Goal: Check status: Check status

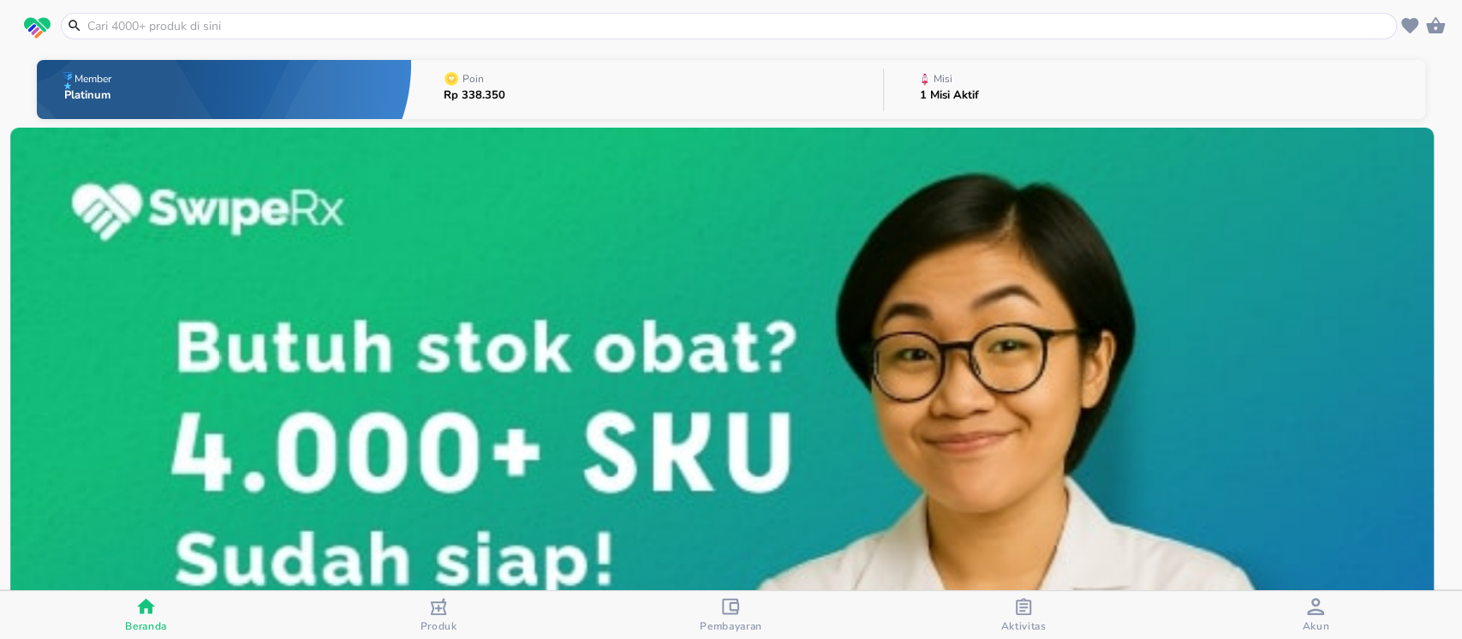
click at [483, 197] on img at bounding box center [722, 484] width 1424 height 712
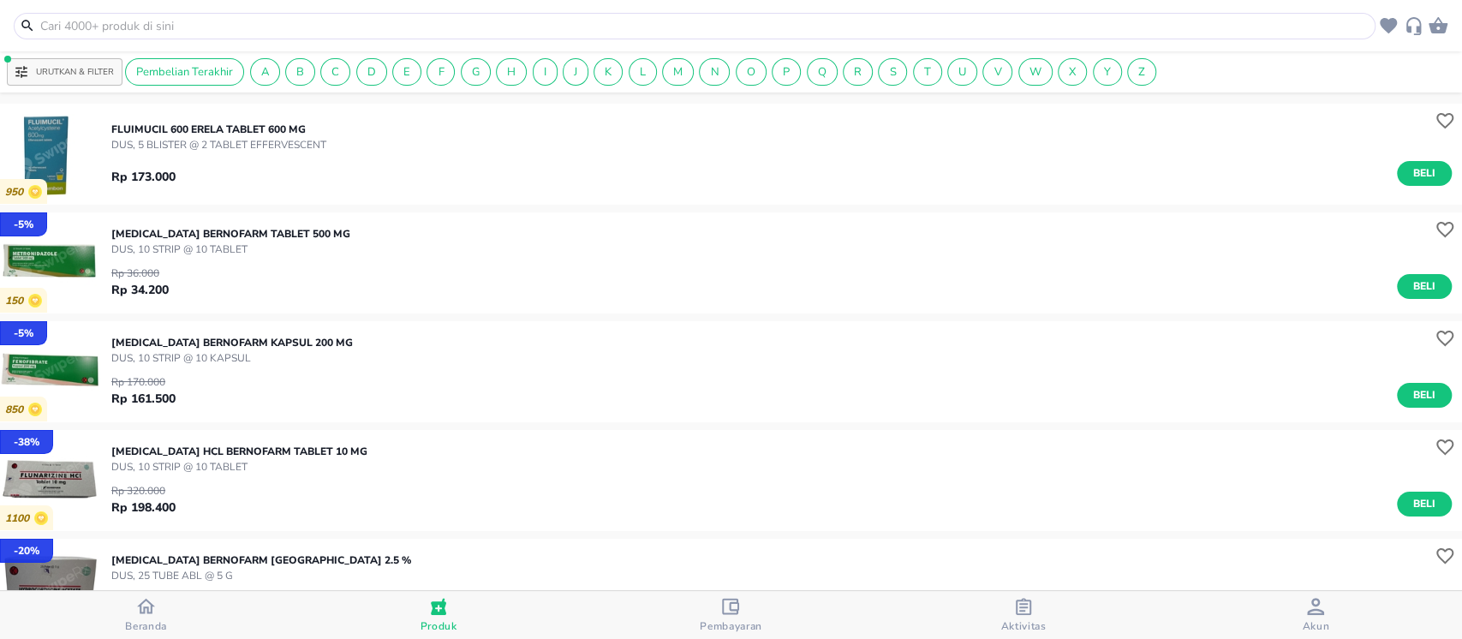
click at [1010, 609] on div "Aktivitas" at bounding box center [1023, 615] width 45 height 35
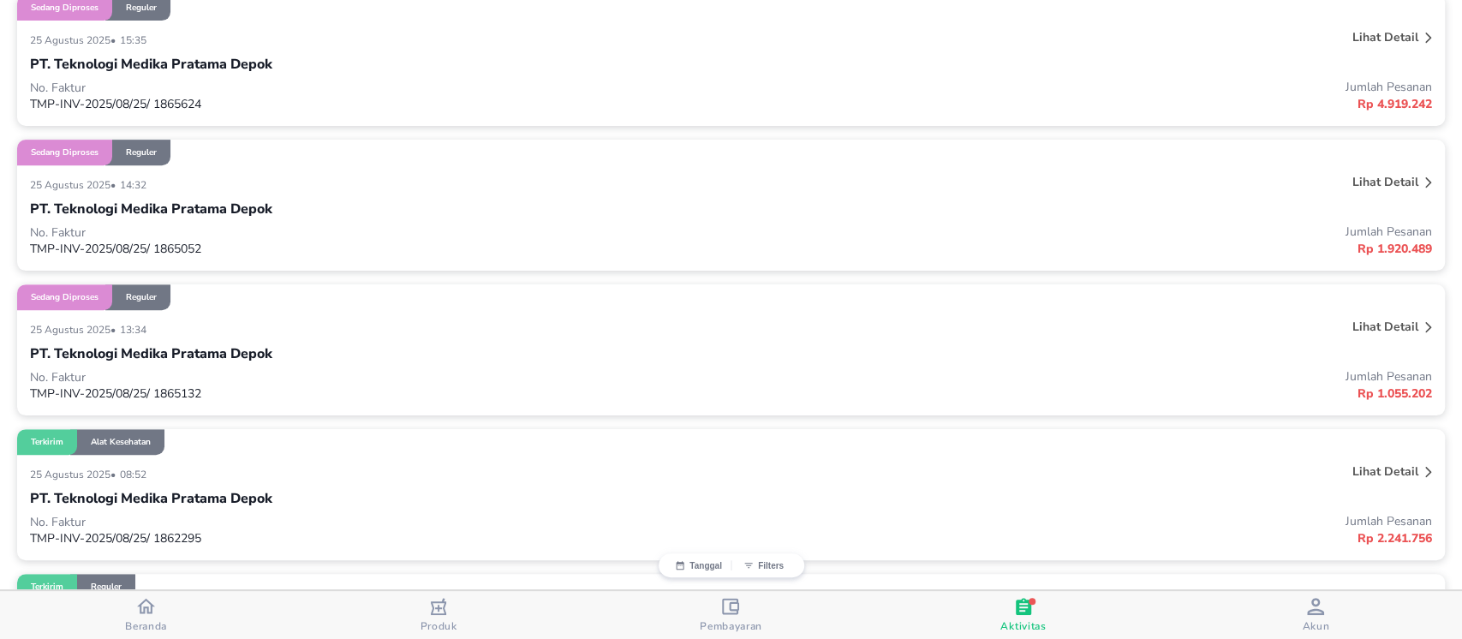
scroll to position [404, 0]
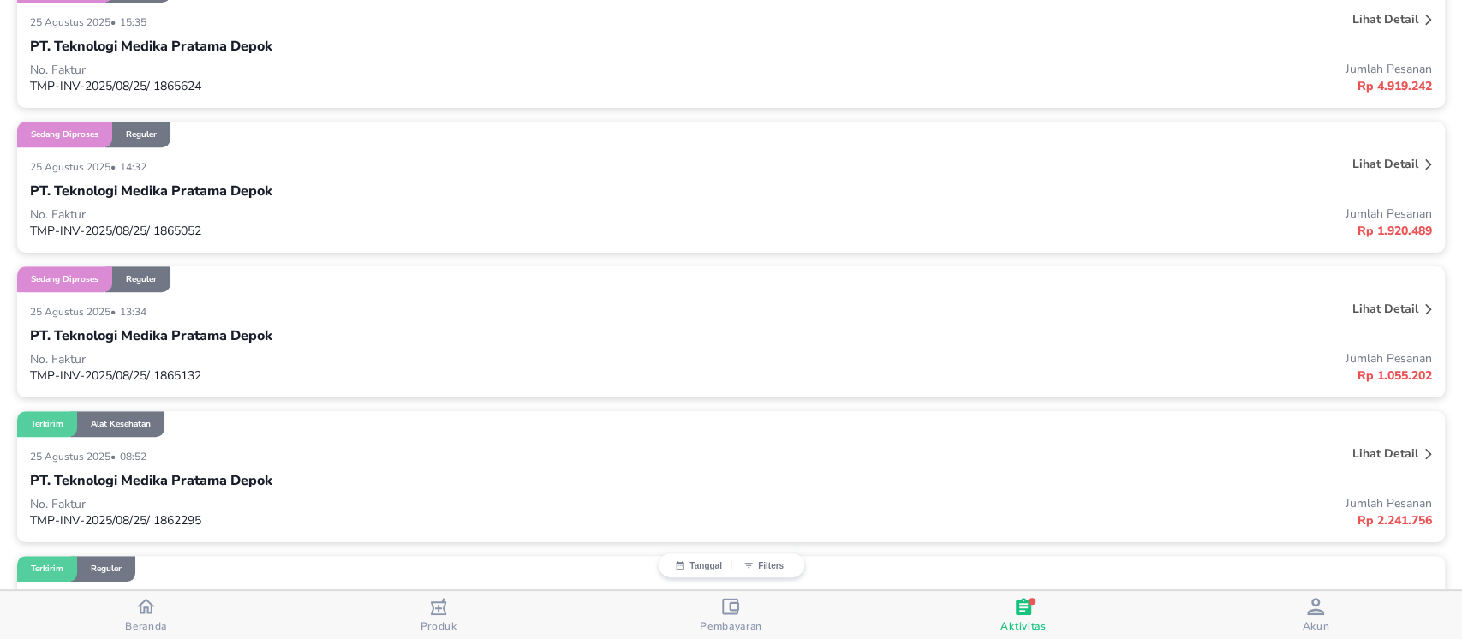
click at [1422, 443] on div at bounding box center [1429, 455] width 14 height 27
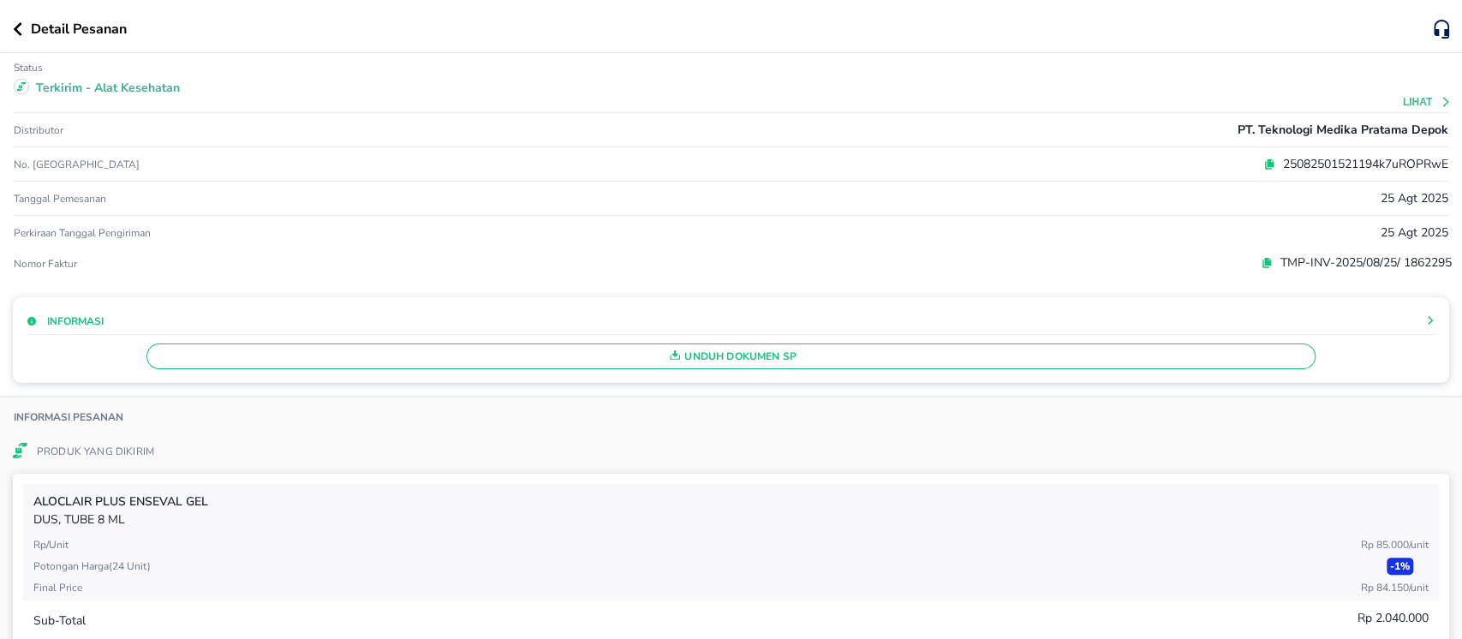
click at [1440, 98] on icon at bounding box center [1446, 102] width 12 height 12
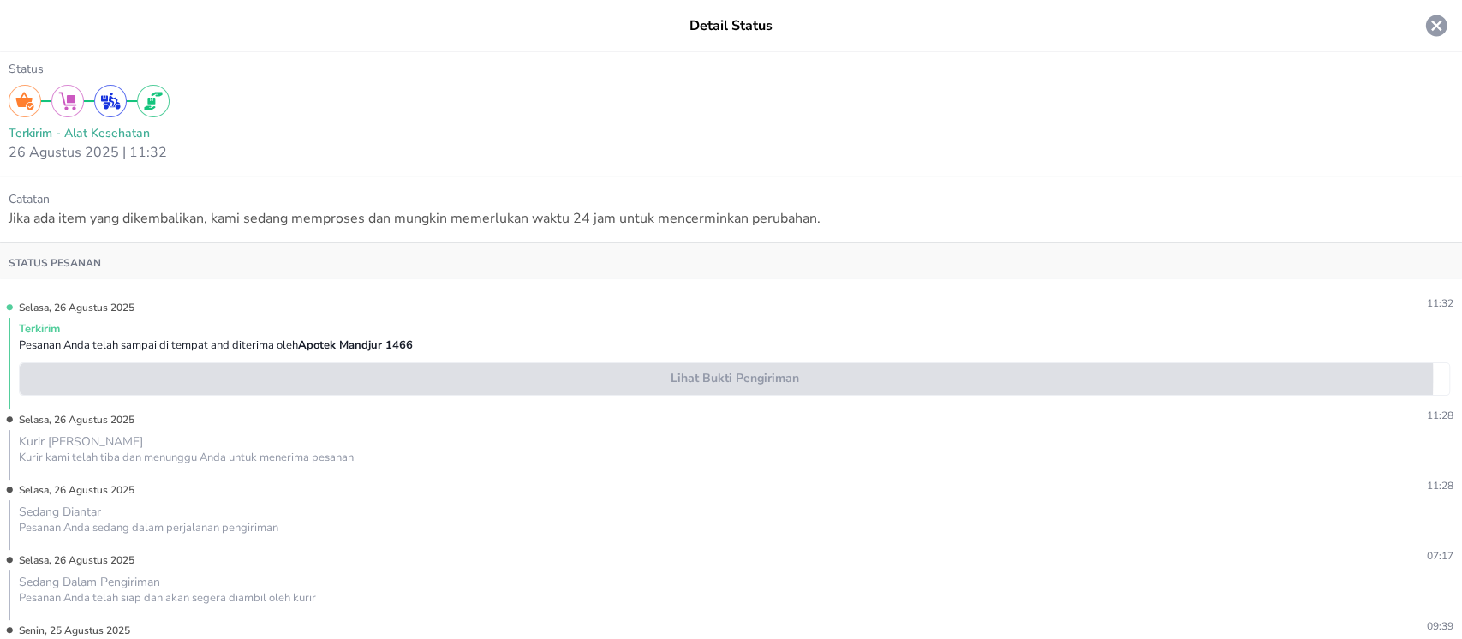
click at [672, 376] on span "Lihat Bukti Pengiriman" at bounding box center [735, 378] width 1416 height 21
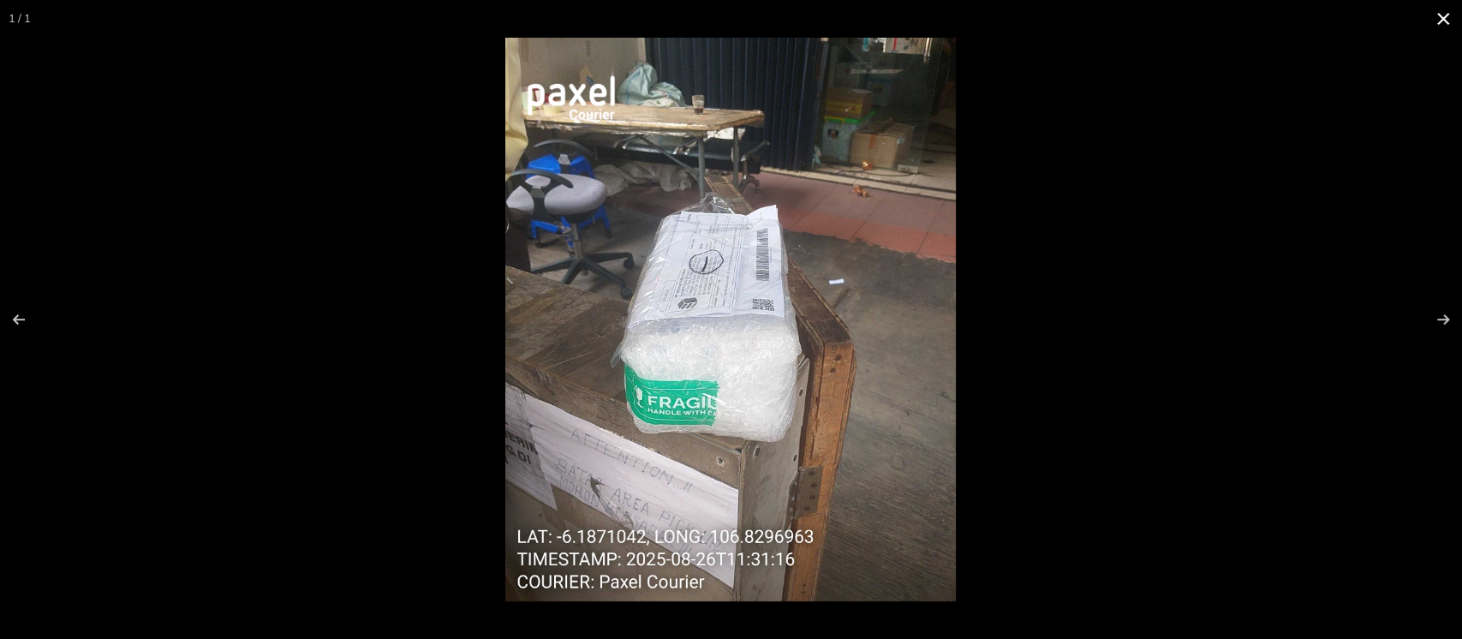
click at [115, 114] on div at bounding box center [731, 319] width 1462 height 639
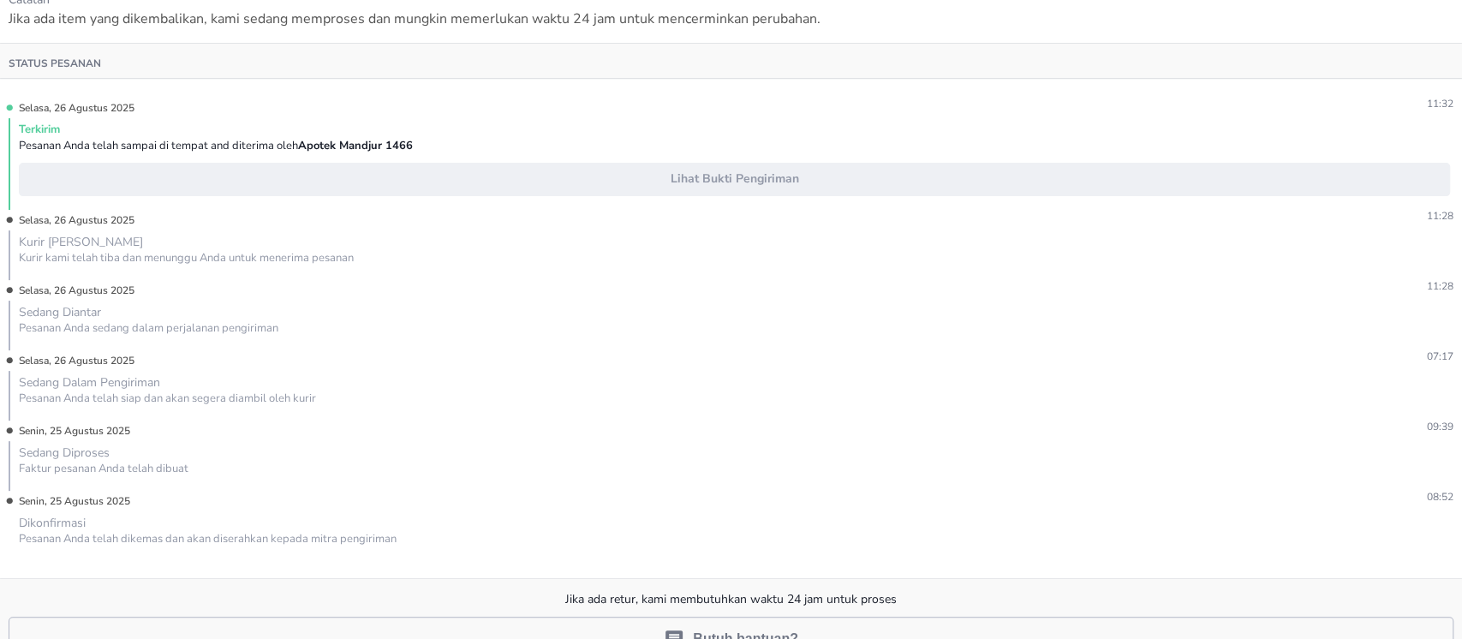
scroll to position [203, 0]
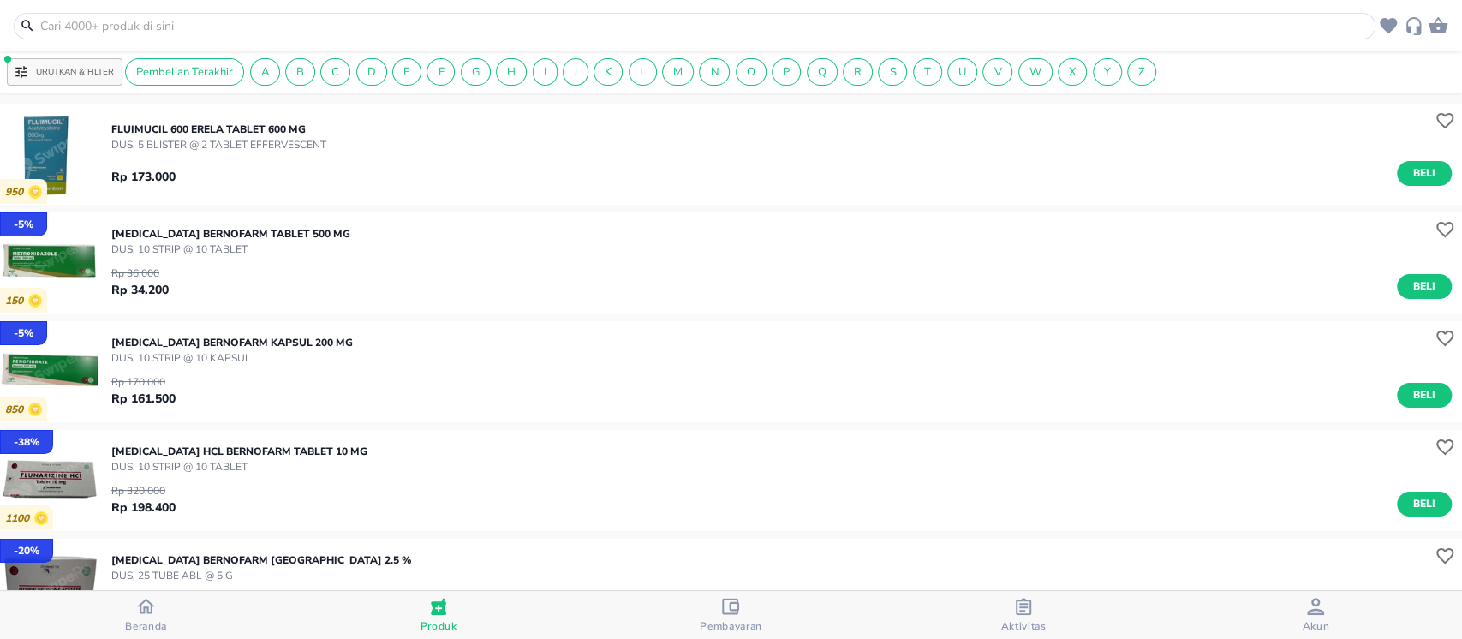
click at [1048, 630] on span "Aktivitas" at bounding box center [1023, 615] width 282 height 35
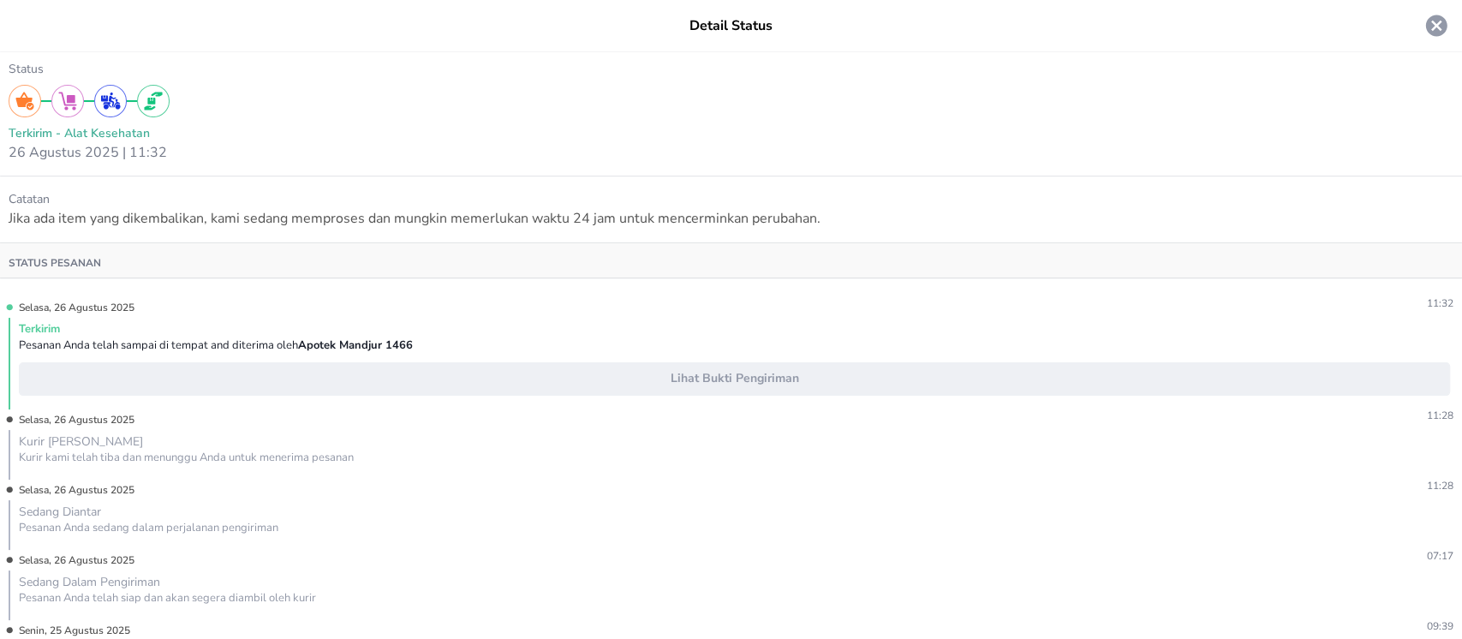
click at [1424, 27] on icon at bounding box center [1437, 26] width 26 height 26
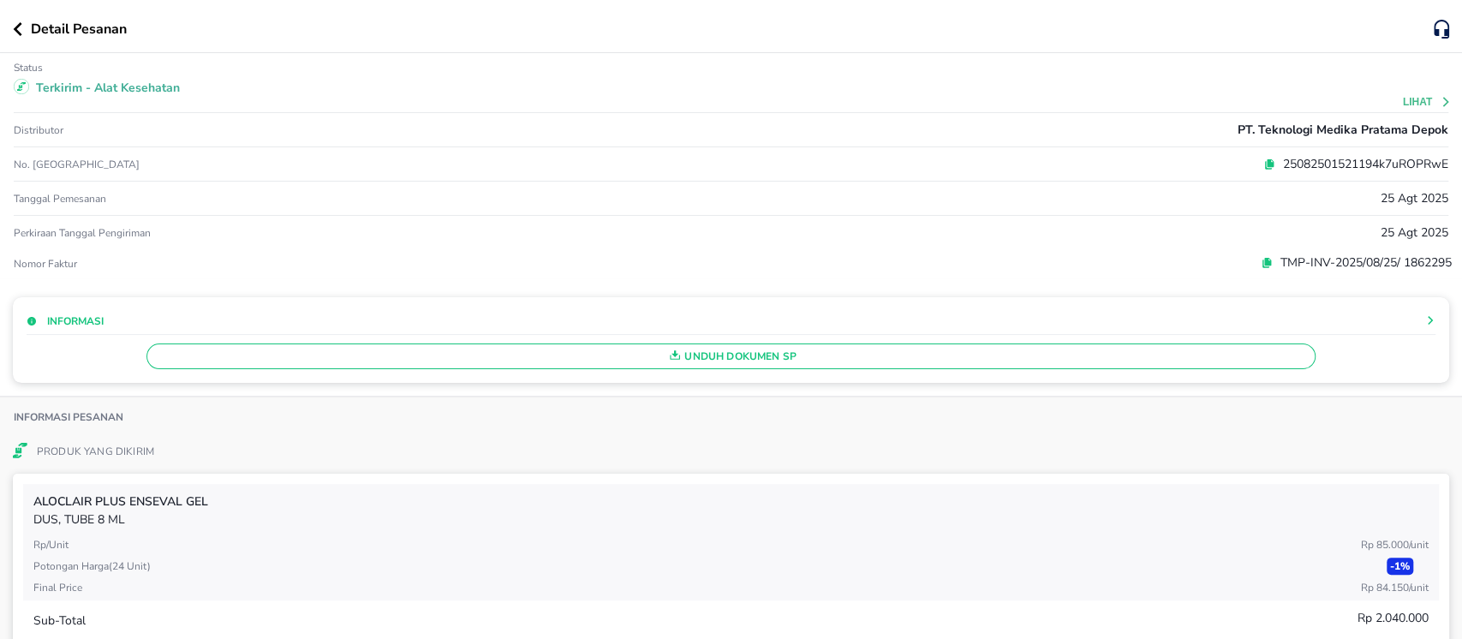
click at [1440, 97] on icon at bounding box center [1446, 102] width 12 height 12
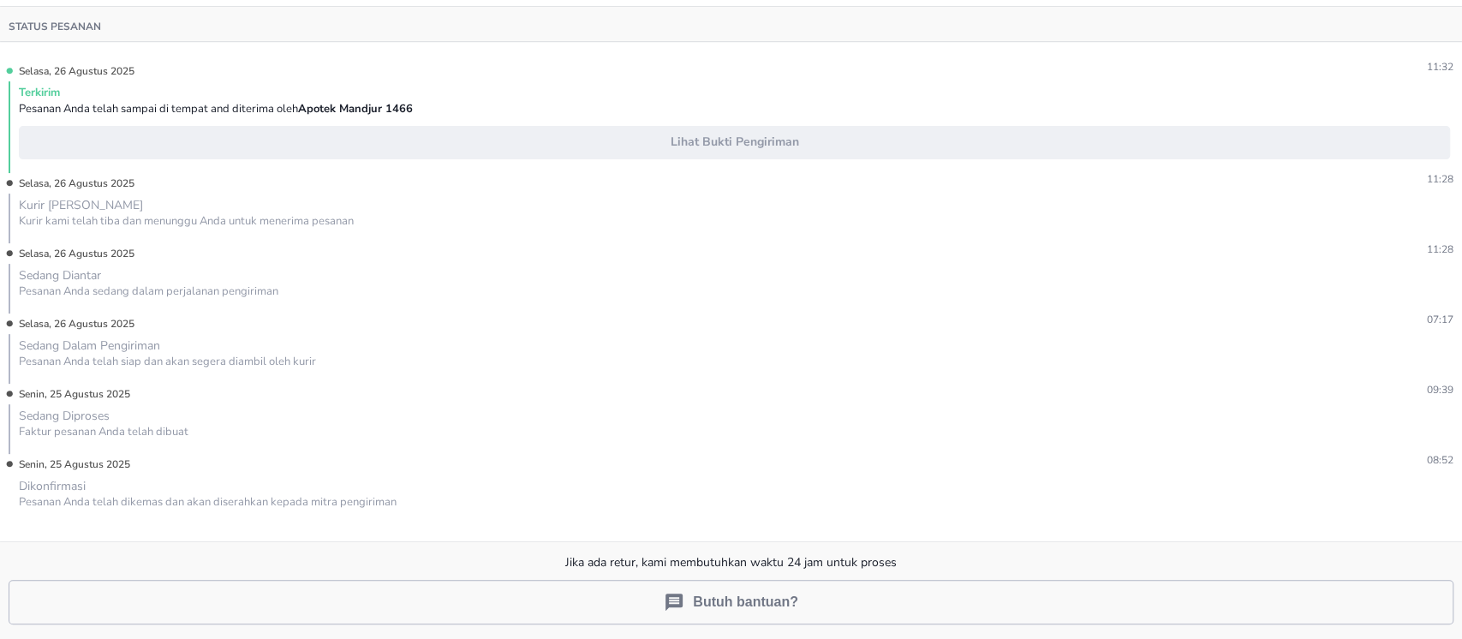
scroll to position [242, 0]
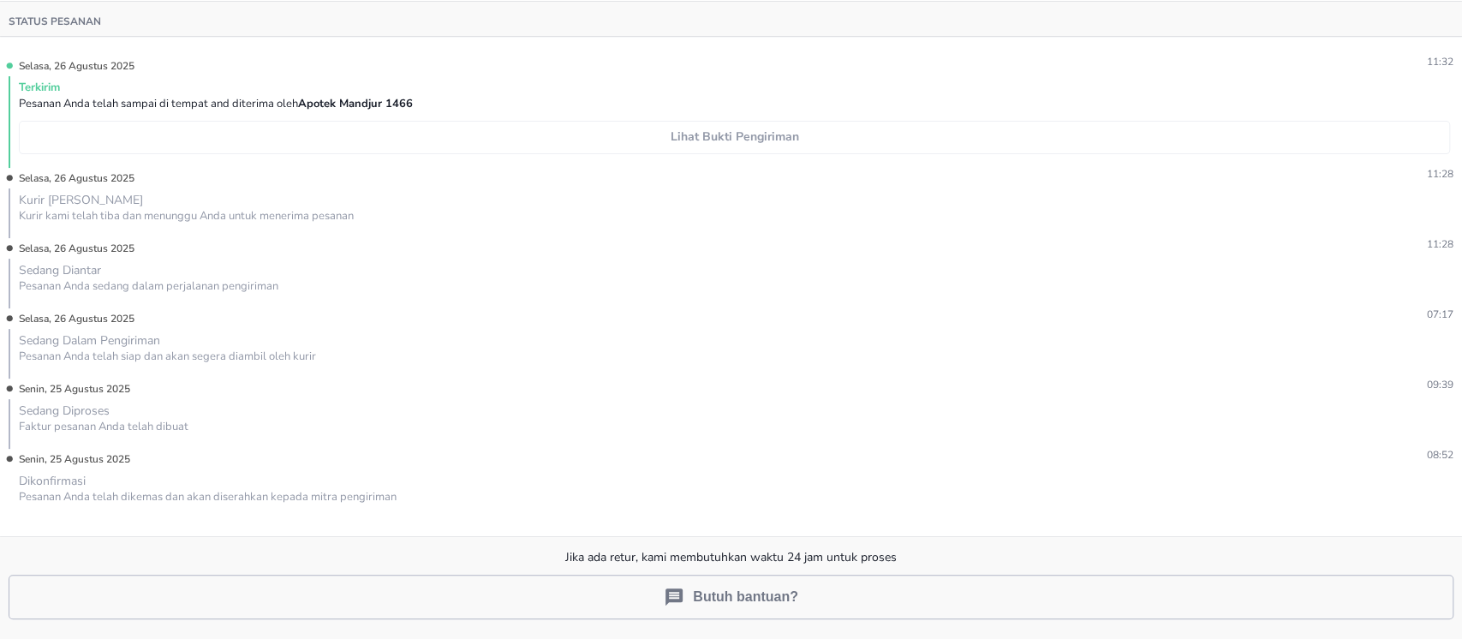
click at [732, 143] on span "Lihat Bukti Pengiriman" at bounding box center [735, 137] width 1416 height 21
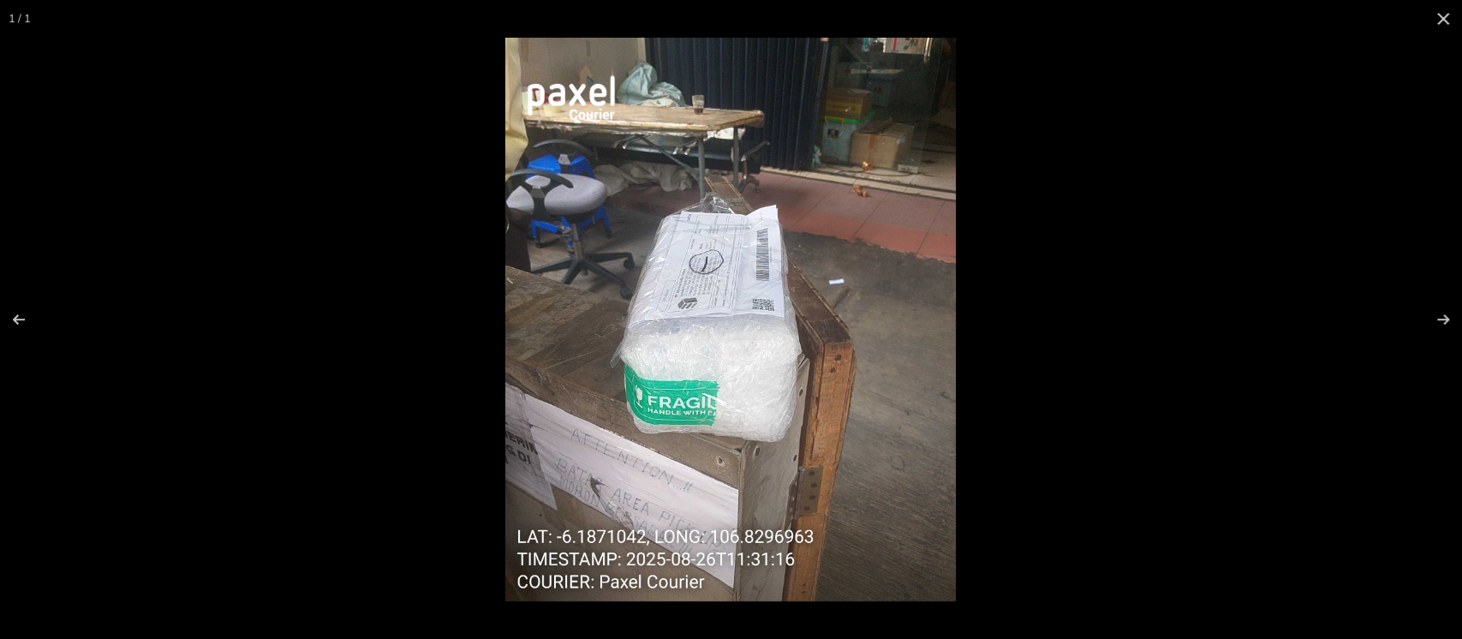
click at [732, 143] on img at bounding box center [730, 320] width 451 height 564
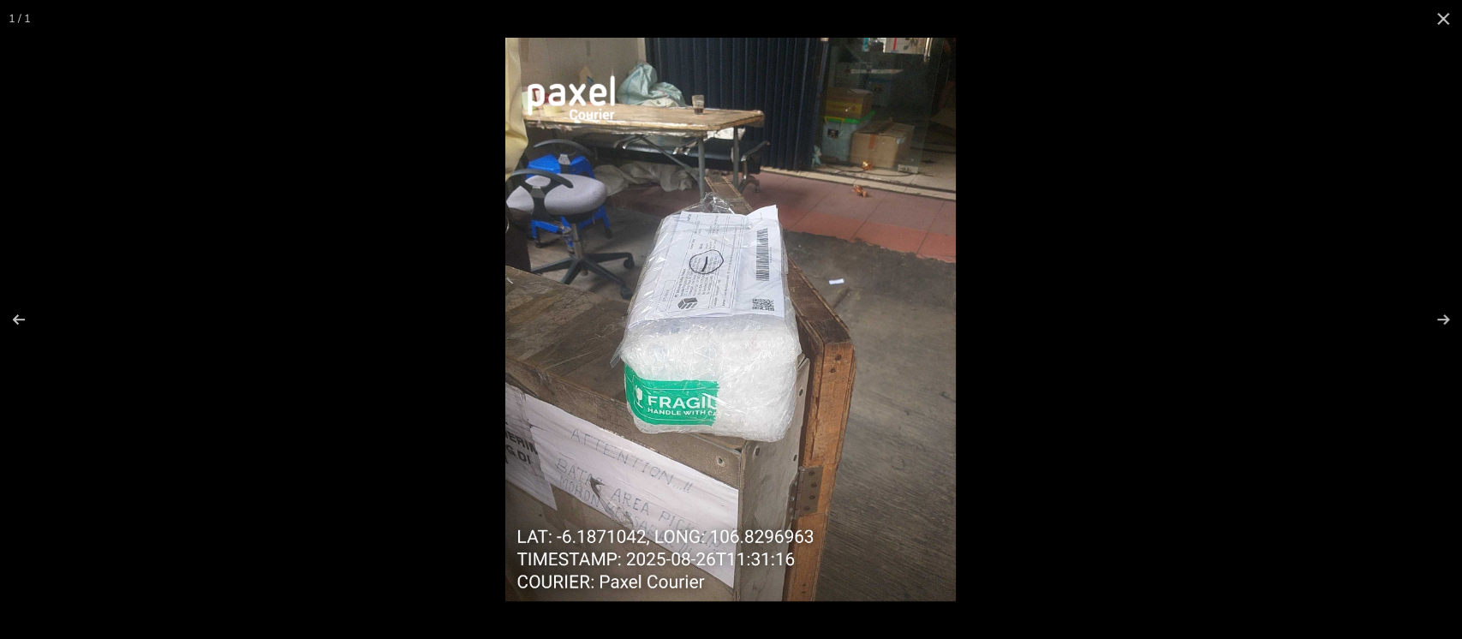
click at [771, 321] on img at bounding box center [730, 320] width 451 height 564
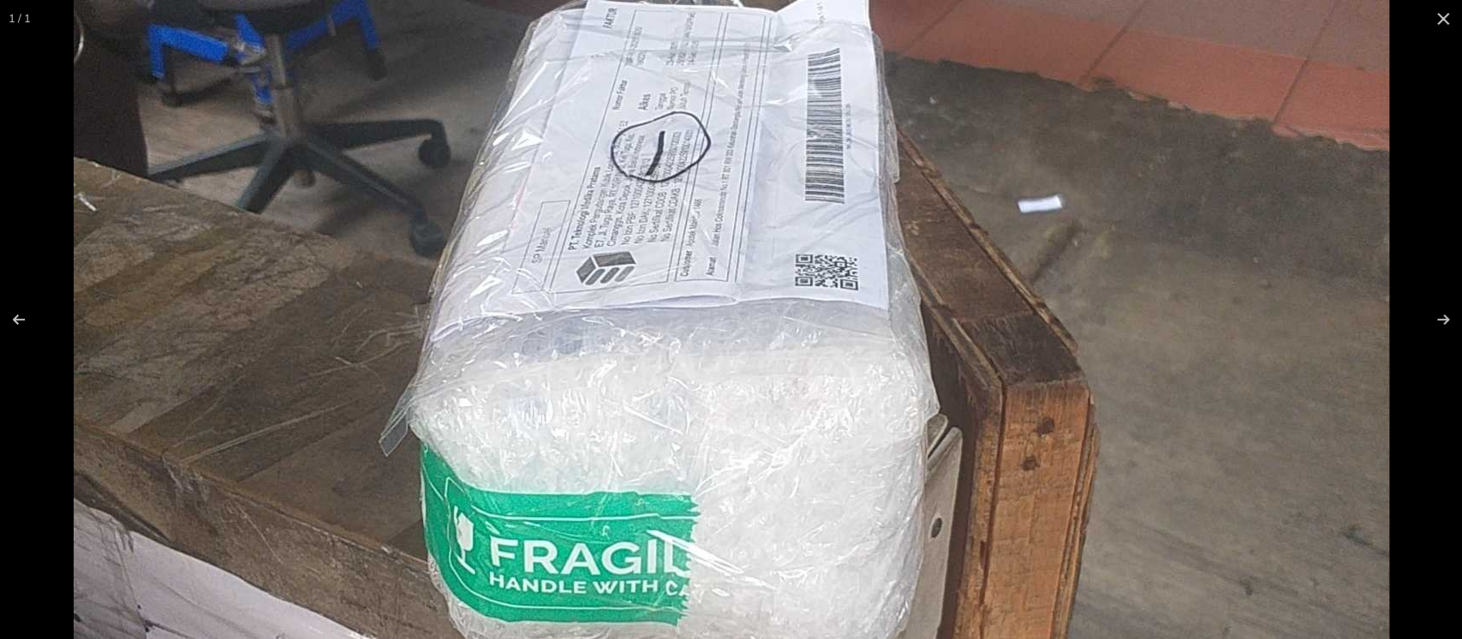
click at [1069, 134] on img at bounding box center [732, 315] width 1316 height 1645
